Goal: Task Accomplishment & Management: Manage account settings

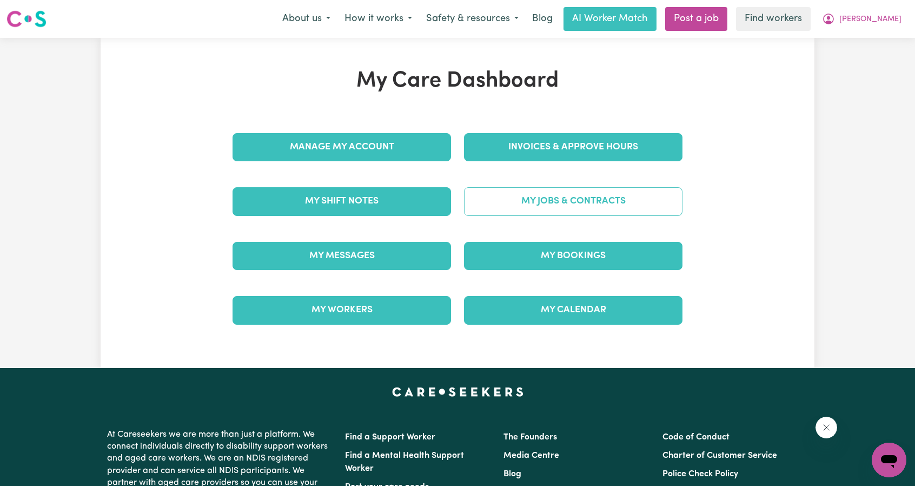
click at [552, 205] on link "My Jobs & Contracts" at bounding box center [573, 201] width 219 height 28
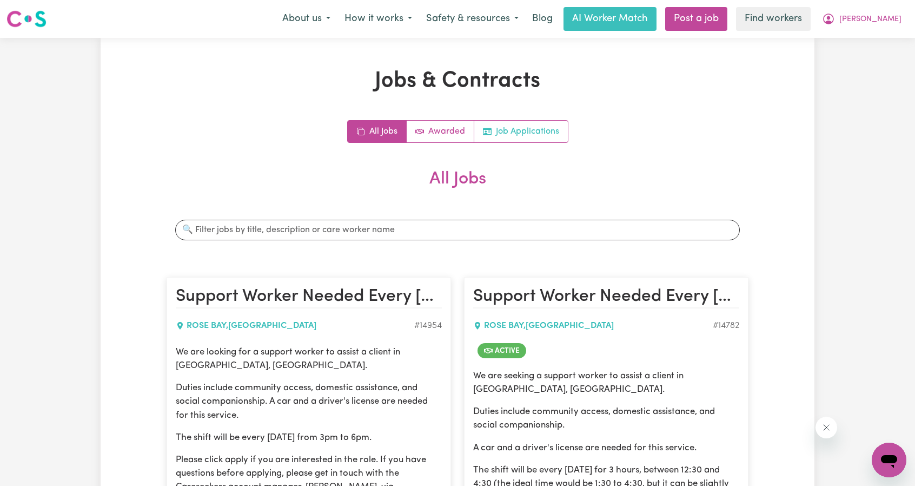
click at [535, 135] on link "Job Applications" at bounding box center [521, 132] width 94 height 22
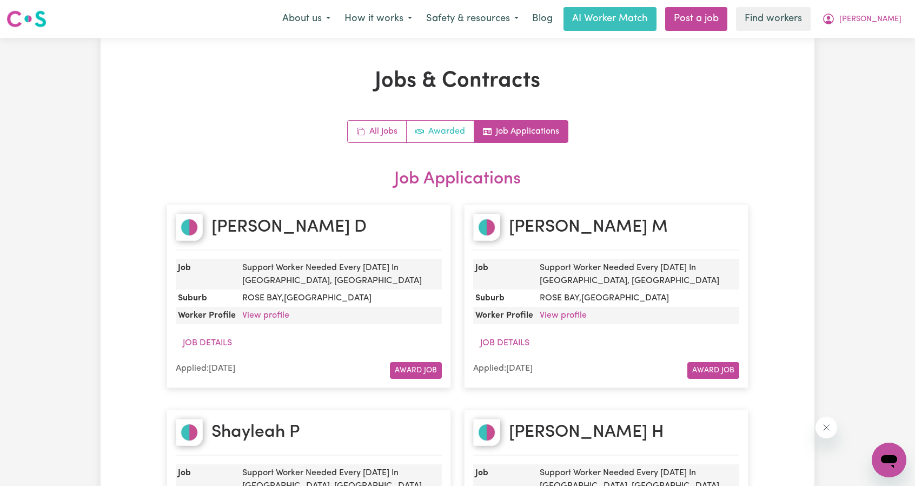
click at [431, 129] on link "Awarded" at bounding box center [441, 132] width 68 height 22
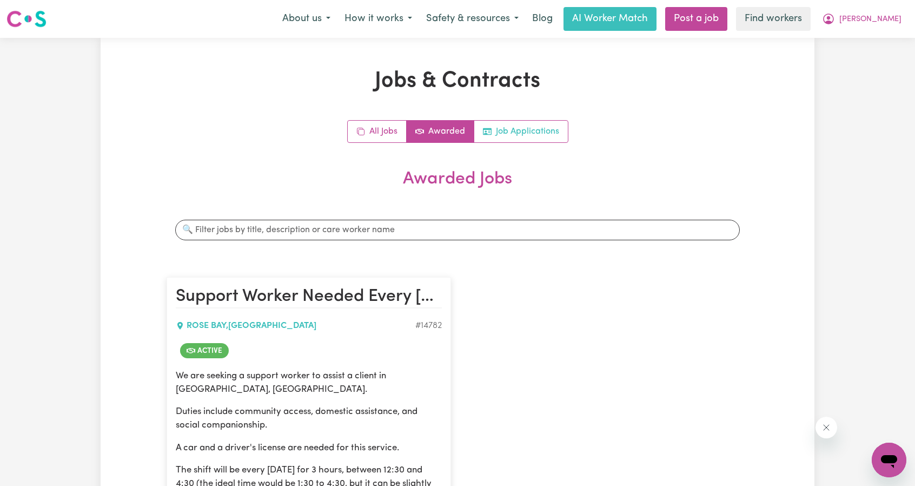
click at [531, 129] on link "Job Applications" at bounding box center [521, 132] width 94 height 22
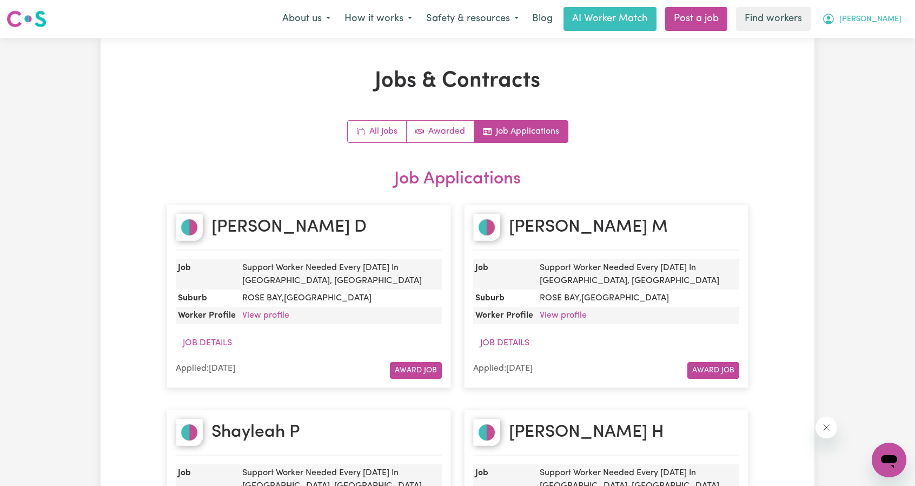
click at [869, 25] on button "[PERSON_NAME]" at bounding box center [862, 19] width 94 height 23
click at [839, 63] on link "Logout" at bounding box center [865, 62] width 85 height 21
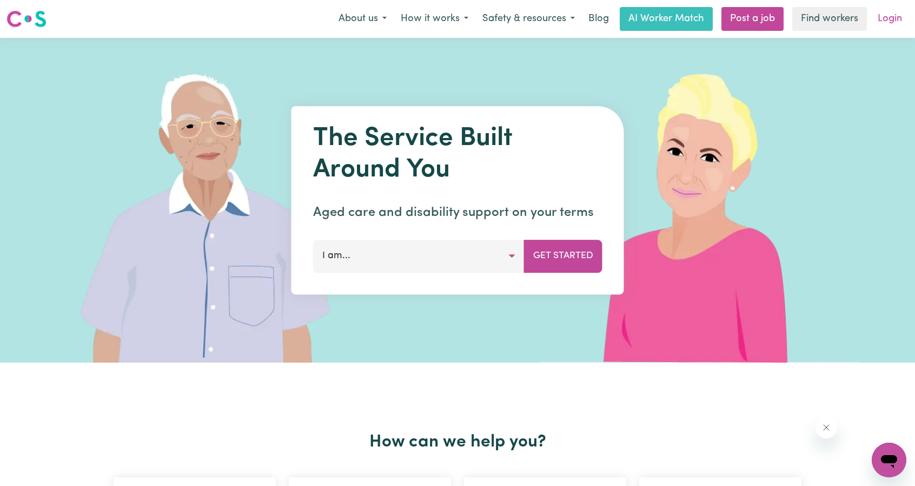
click at [883, 21] on link "Login" at bounding box center [890, 19] width 37 height 24
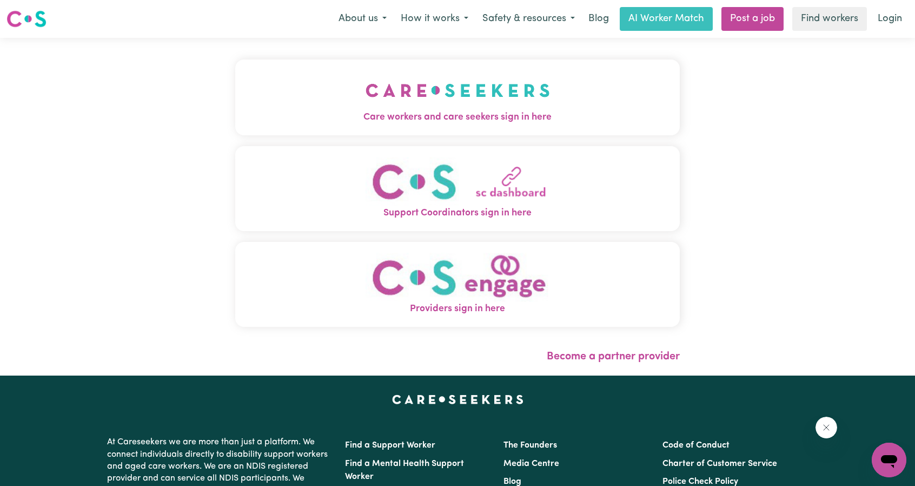
click at [456, 97] on button "Care workers and care seekers sign in here" at bounding box center [457, 98] width 445 height 76
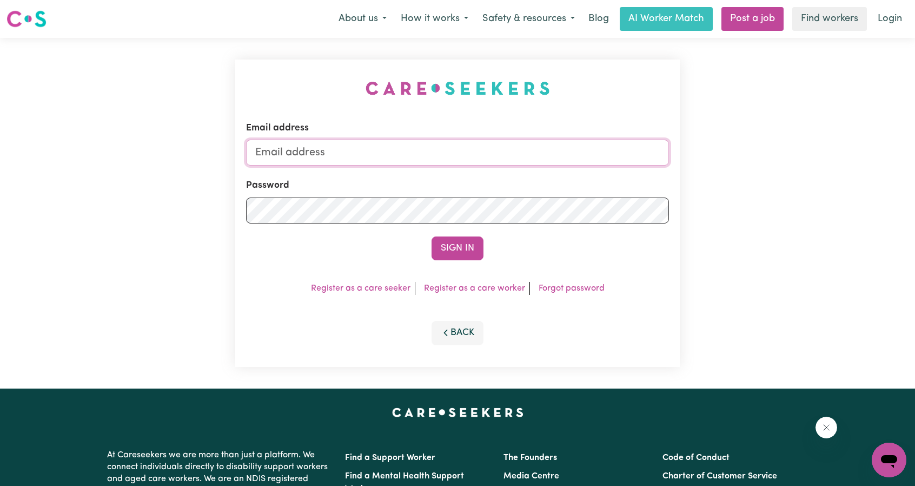
click at [467, 149] on input "Email address" at bounding box center [457, 153] width 423 height 26
drag, startPoint x: 308, startPoint y: 155, endPoint x: 555, endPoint y: 173, distance: 247.3
click at [552, 171] on form "Email address [EMAIL_ADDRESS][PERSON_NAME][DOMAIN_NAME] Password Sign In" at bounding box center [457, 190] width 423 height 139
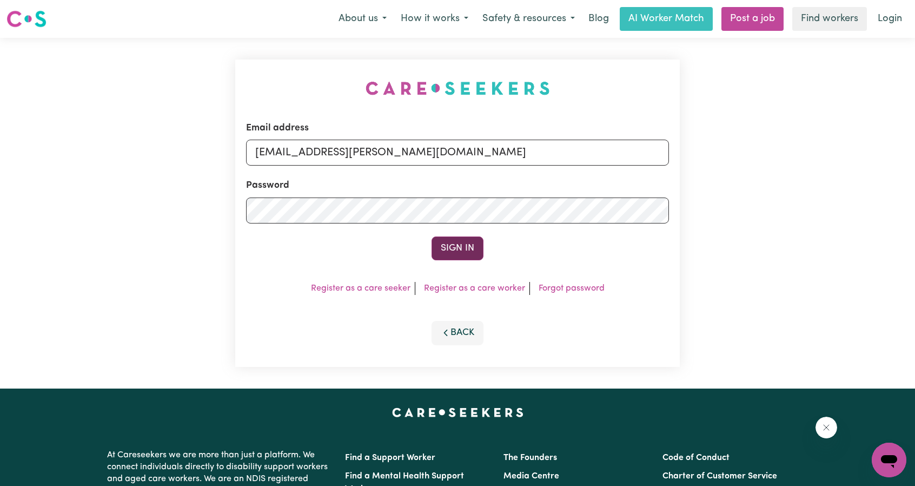
type input "[EMAIL_ADDRESS][PERSON_NAME][DOMAIN_NAME]"
click at [459, 249] on button "Sign In" at bounding box center [458, 248] width 52 height 24
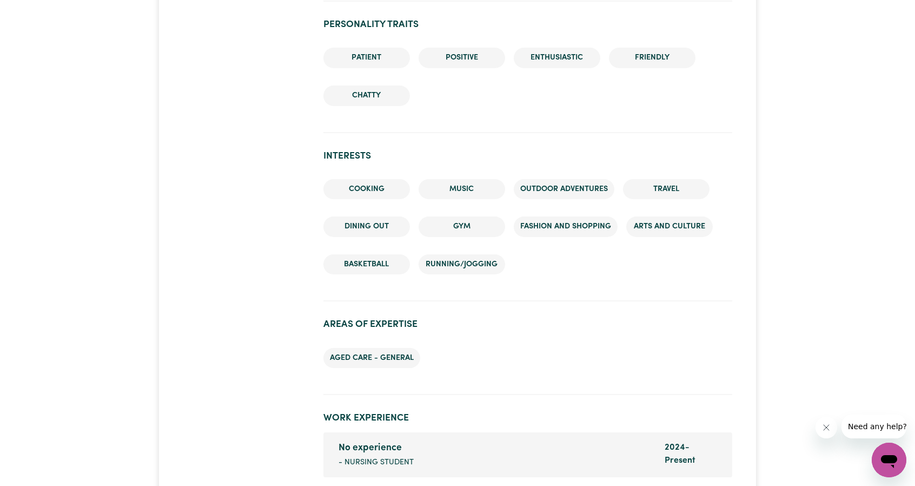
scroll to position [1515, 0]
